Goal: Task Accomplishment & Management: Manage account settings

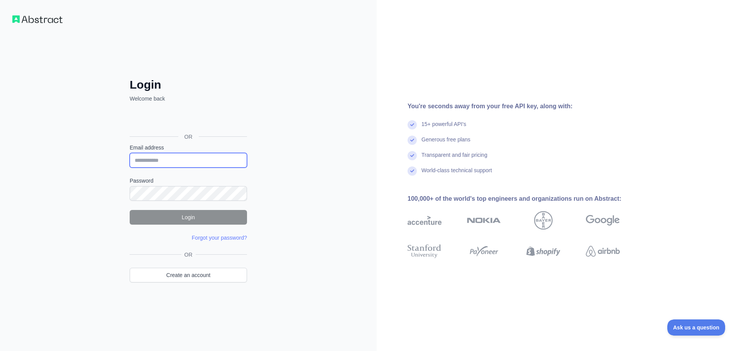
click at [202, 159] on input "Email address" at bounding box center [188, 160] width 117 height 15
type input "**********"
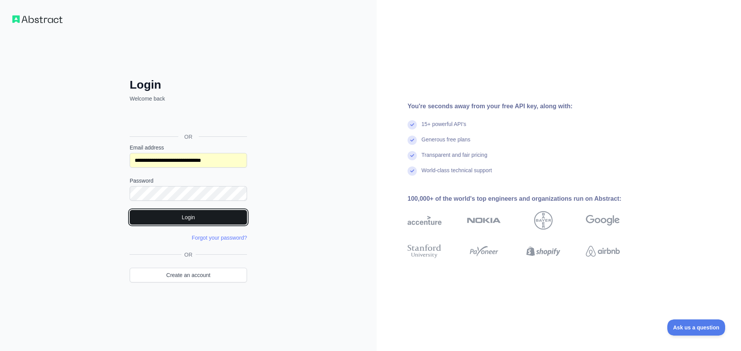
click at [207, 214] on button "Login" at bounding box center [188, 217] width 117 height 15
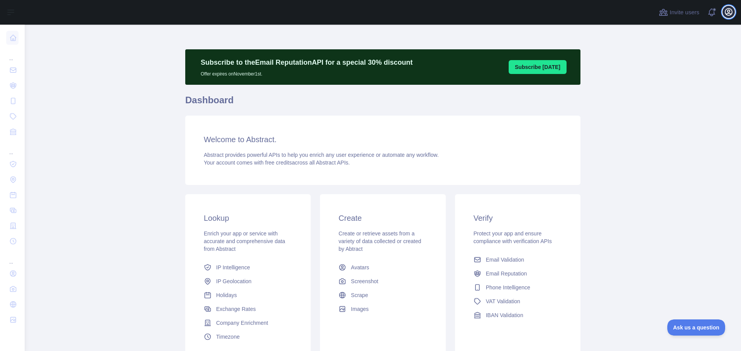
click at [726, 9] on icon "button" at bounding box center [728, 11] width 7 height 7
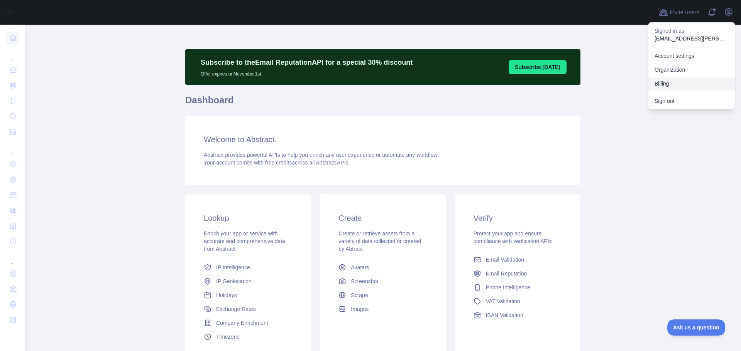
click at [672, 82] on button "Billing" at bounding box center [691, 84] width 86 height 14
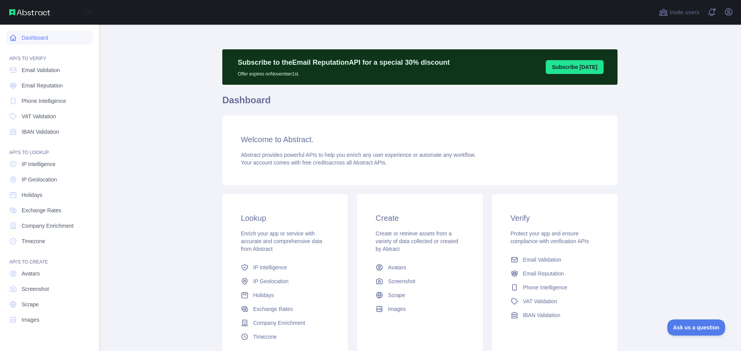
click at [14, 37] on icon at bounding box center [13, 38] width 8 height 8
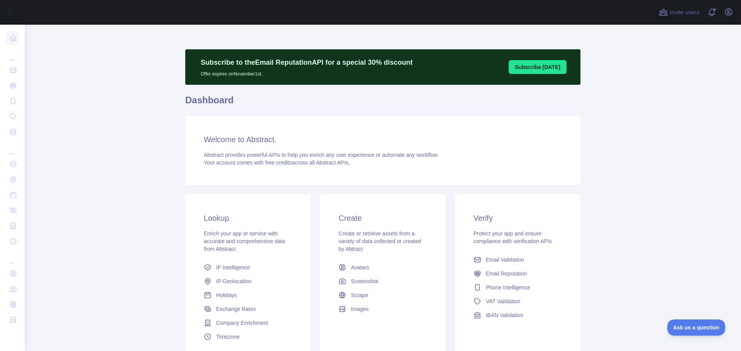
click at [641, 237] on main "Subscribe to the Email Reputation API for a special 30 % discount Offer expires…" at bounding box center [383, 188] width 716 height 327
click at [727, 12] on icon "button" at bounding box center [728, 11] width 9 height 9
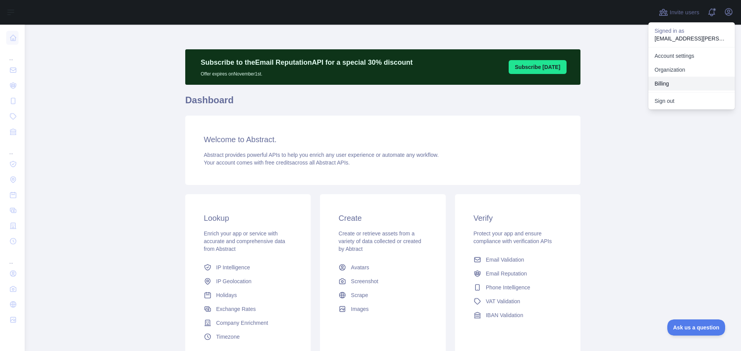
click at [680, 83] on button "Billing" at bounding box center [691, 84] width 86 height 14
